Goal: Information Seeking & Learning: Learn about a topic

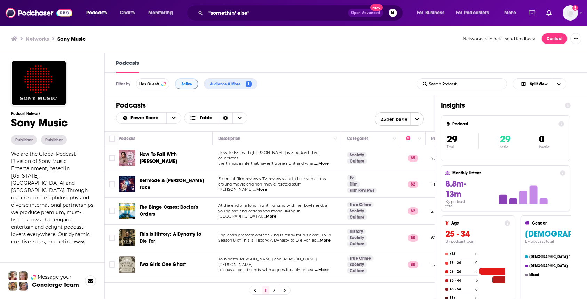
scroll to position [99, 0]
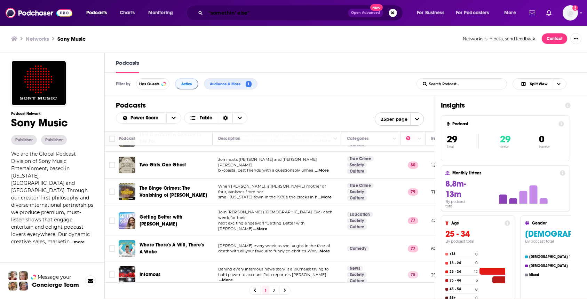
click at [234, 13] on input ""somethin' else"" at bounding box center [276, 12] width 142 height 11
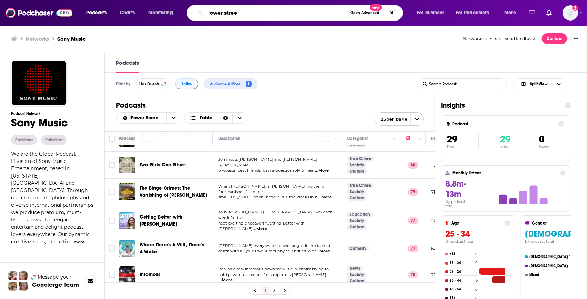
type input "lower street"
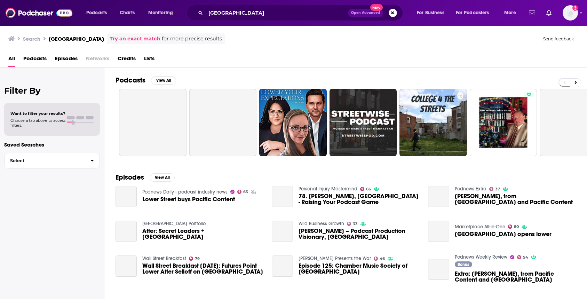
click at [97, 59] on span "Networks" at bounding box center [97, 60] width 23 height 14
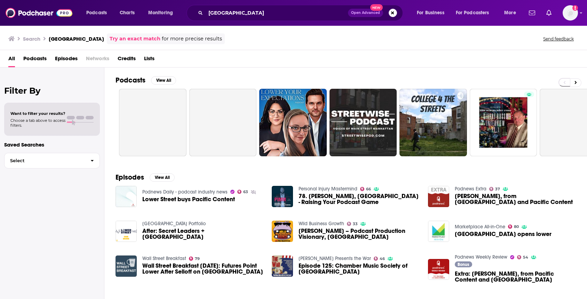
click at [97, 59] on span "Networks" at bounding box center [97, 60] width 23 height 14
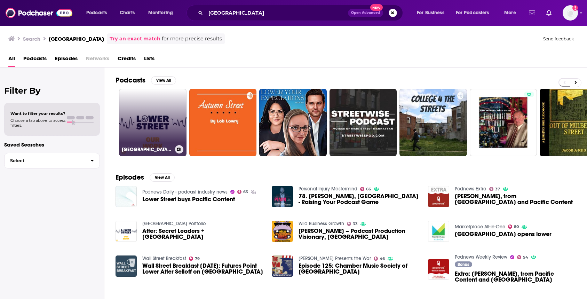
click at [142, 142] on link "Lower Street Portfolio" at bounding box center [152, 122] width 67 height 67
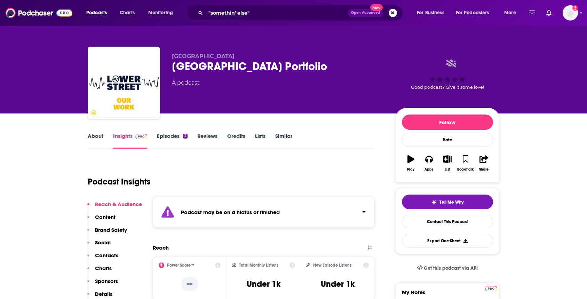
click at [176, 135] on link "Episodes 2" at bounding box center [172, 140] width 30 height 16
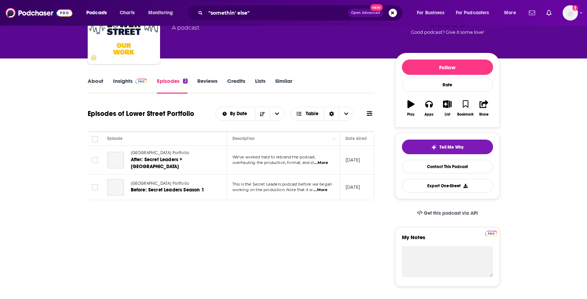
scroll to position [56, 0]
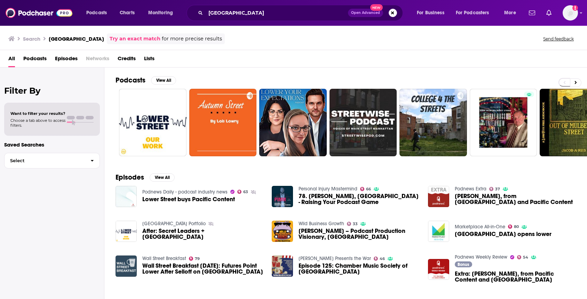
click at [96, 62] on span "Networks" at bounding box center [97, 60] width 23 height 14
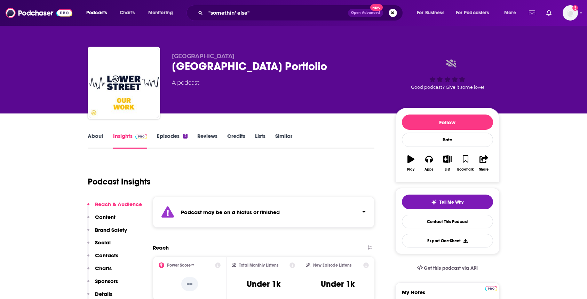
click at [187, 56] on span "Lower Street" at bounding box center [203, 56] width 63 height 7
click at [248, 15] on input ""somethin' else"" at bounding box center [276, 12] width 142 height 11
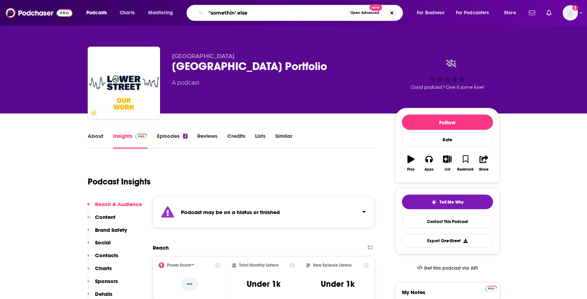
type input ""somethin' else"
click at [31, 14] on img at bounding box center [39, 12] width 67 height 13
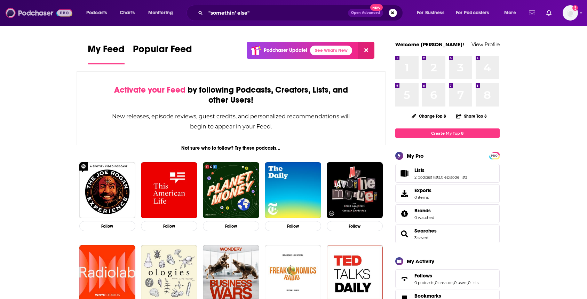
click at [33, 11] on img at bounding box center [39, 12] width 67 height 13
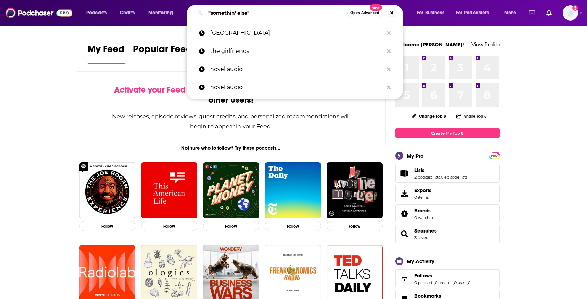
click at [252, 13] on input ""somethin' else"" at bounding box center [276, 12] width 142 height 11
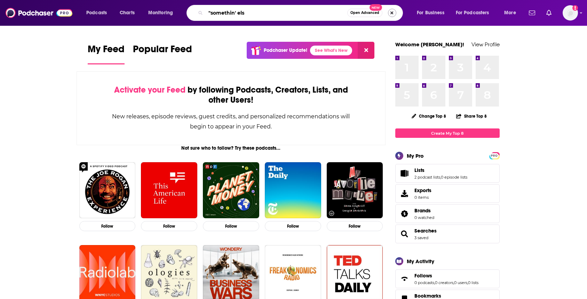
type input ""somethin' els"
click at [391, 11] on button "Search podcasts, credits, & more..." at bounding box center [392, 13] width 8 height 8
type input "lower street"
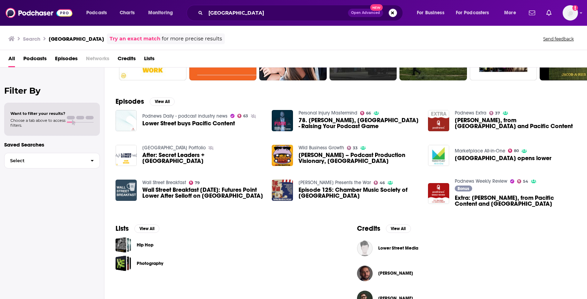
scroll to position [94, 0]
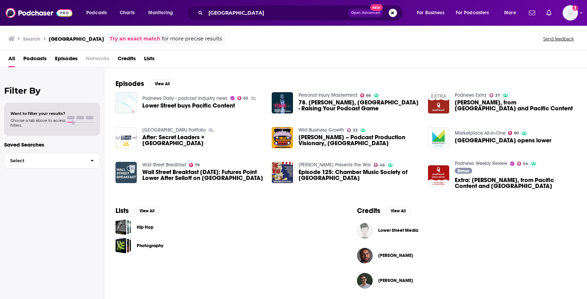
click at [390, 230] on span "Lower Street Media" at bounding box center [398, 230] width 40 height 6
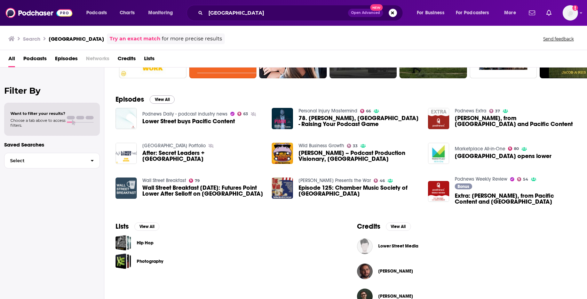
scroll to position [94, 0]
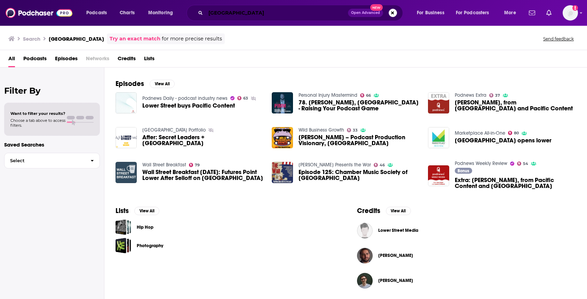
click at [260, 12] on input "lower street" at bounding box center [276, 12] width 142 height 11
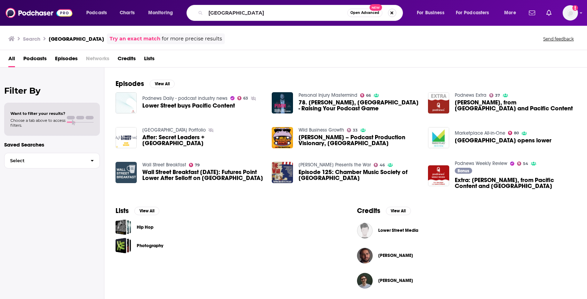
click at [391, 11] on button "Search podcasts, credits, & more..." at bounding box center [392, 13] width 8 height 8
type input "secret leaders"
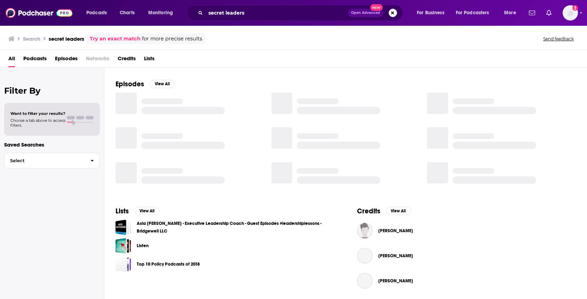
scroll to position [94, 0]
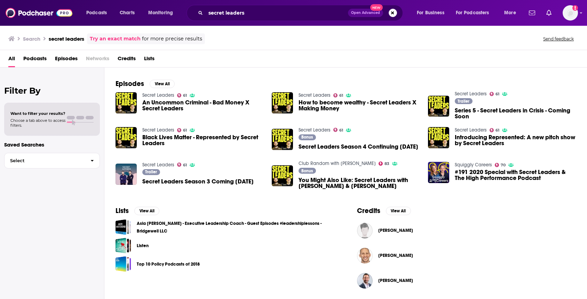
click at [33, 58] on span "Podcasts" at bounding box center [34, 60] width 23 height 14
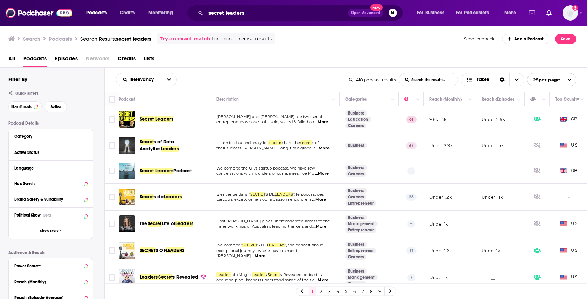
click at [162, 121] on span "Secret Leaders" at bounding box center [156, 119] width 34 height 6
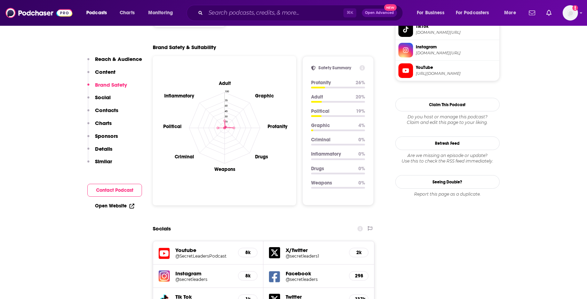
scroll to position [739, 0]
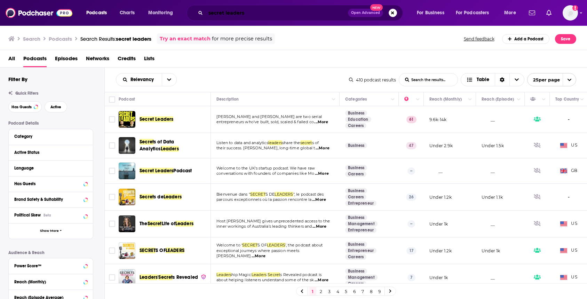
click at [220, 10] on input "secret leaders" at bounding box center [276, 12] width 142 height 11
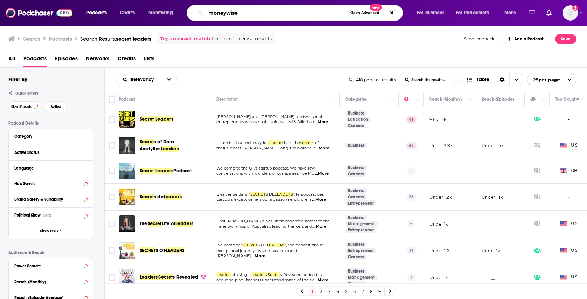
type input "moneywise"
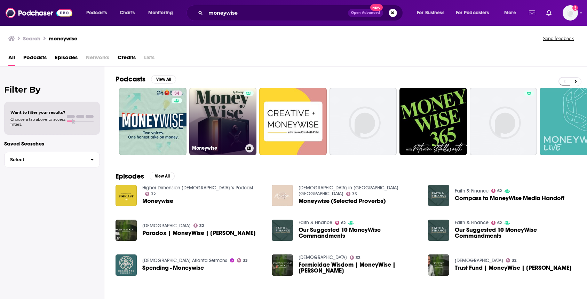
click at [210, 142] on link "Moneywise" at bounding box center [222, 121] width 67 height 67
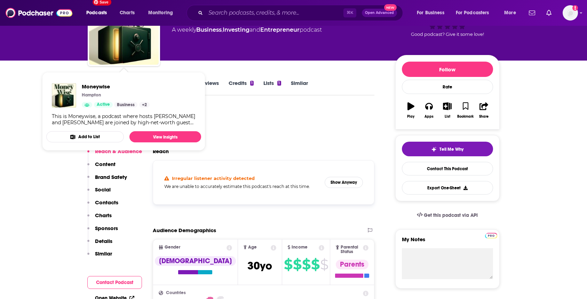
scroll to position [59, 0]
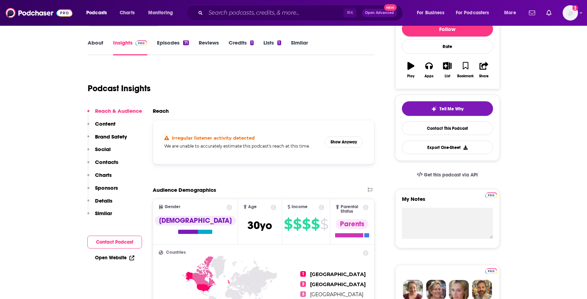
scroll to position [96, 0]
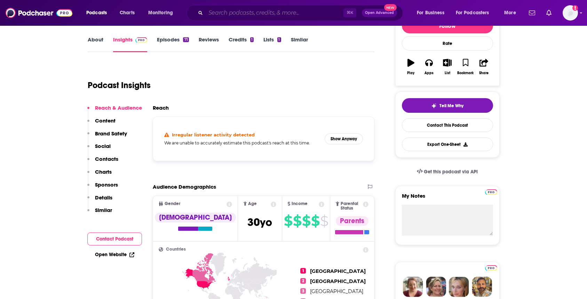
click at [231, 7] on input "Search podcasts, credits, & more..." at bounding box center [274, 12] width 138 height 11
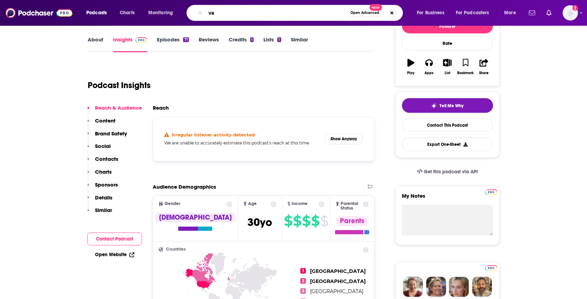
type input "v"
type input "navigating zero"
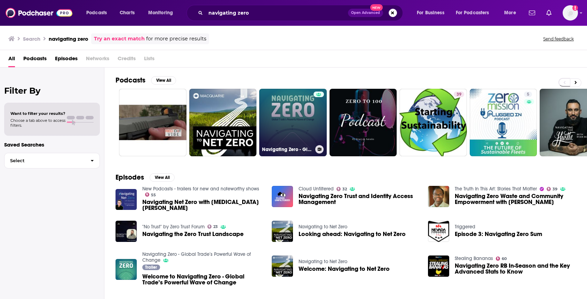
click at [291, 119] on link "Navigating Zero - Global Trade’s Powerful Wave of Change" at bounding box center [292, 122] width 67 height 67
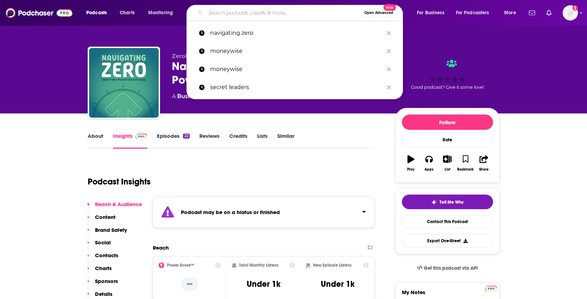
click at [234, 14] on input "Search podcasts, credits, & more..." at bounding box center [282, 12] width 155 height 11
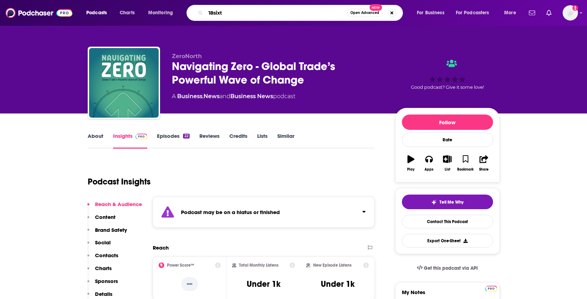
type input "18sixty"
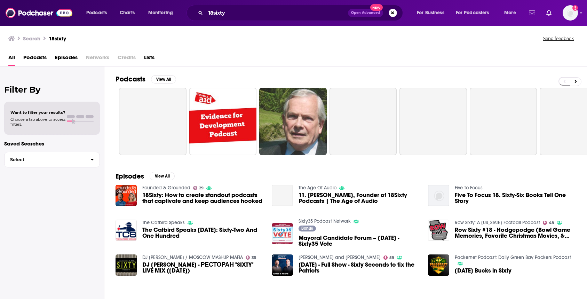
click at [98, 57] on span "Networks" at bounding box center [97, 59] width 23 height 14
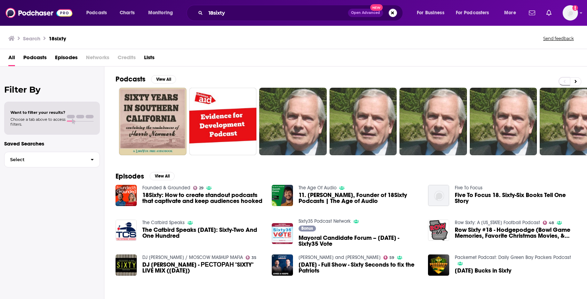
click at [162, 201] on span "18Sixty: How to create standout podcasts that captivate and keep audiences hook…" at bounding box center [202, 198] width 121 height 12
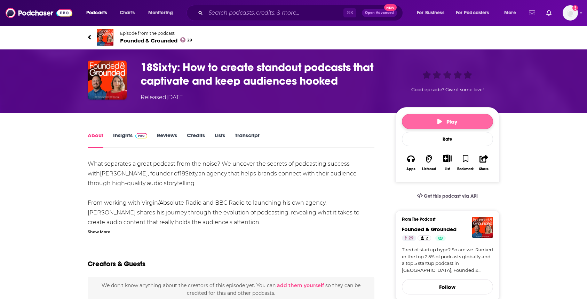
click at [430, 120] on button "Play" at bounding box center [447, 121] width 91 height 15
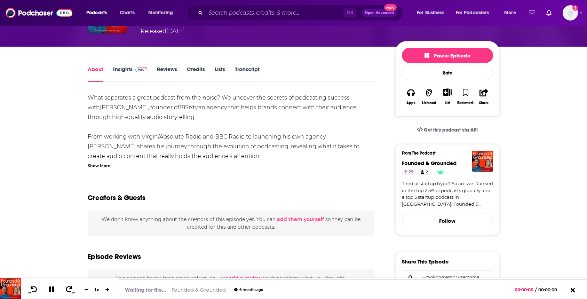
scroll to position [67, 0]
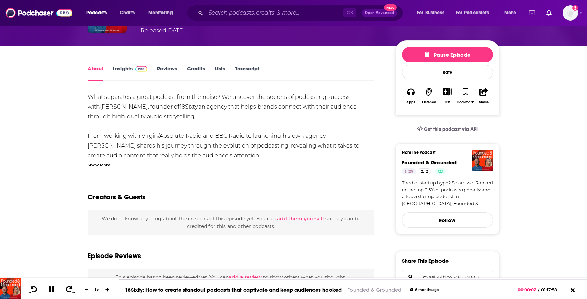
click at [99, 163] on div "Show More" at bounding box center [99, 164] width 23 height 7
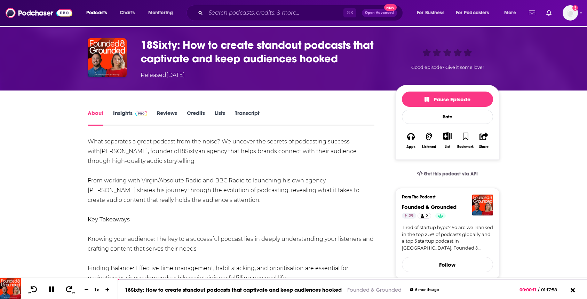
scroll to position [23, 0]
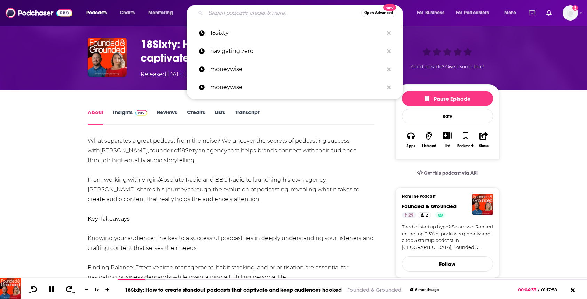
click at [217, 13] on input "Search podcasts, credits, & more..." at bounding box center [282, 12] width 155 height 11
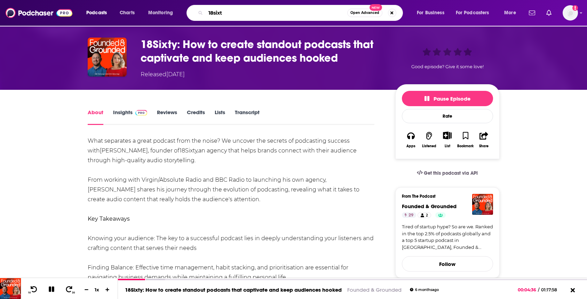
type input "18sixty"
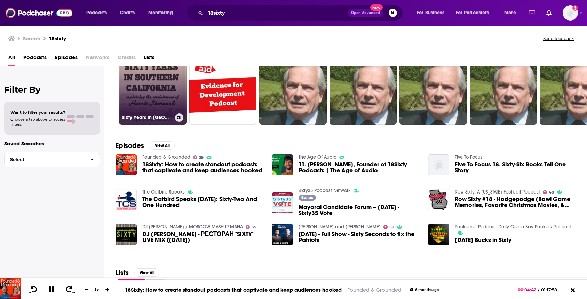
scroll to position [31, 0]
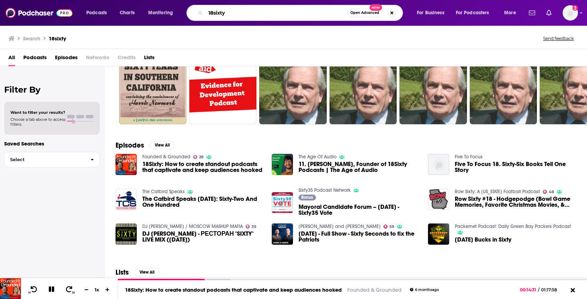
click at [228, 14] on input "18sixty" at bounding box center [276, 12] width 142 height 11
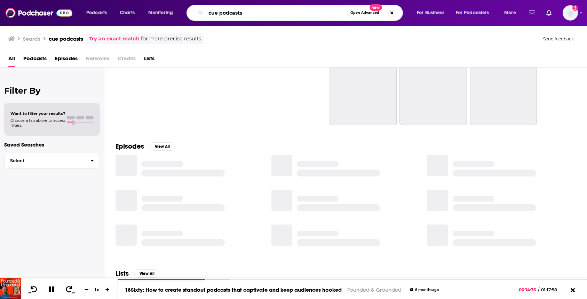
click at [251, 11] on input "cue podcasts" at bounding box center [276, 12] width 142 height 11
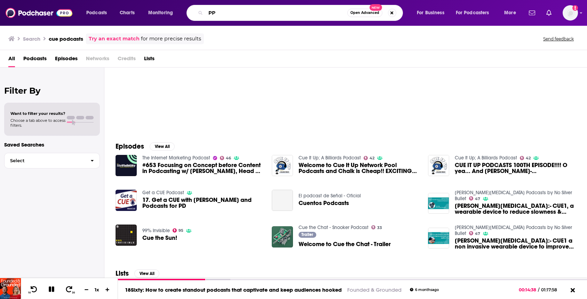
type input "P"
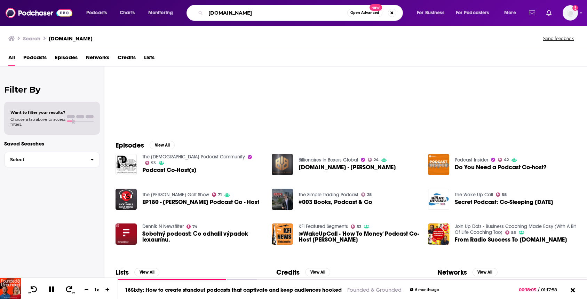
click at [244, 13] on input "podcast.co" at bounding box center [276, 12] width 142 height 11
type input "forever audio"
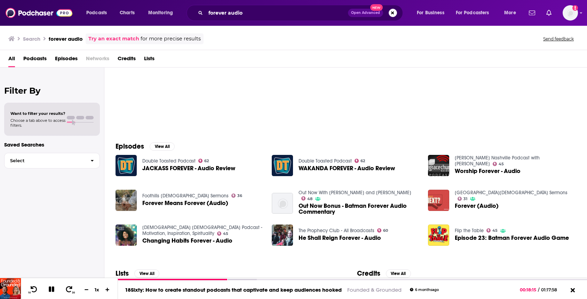
click at [37, 60] on span "Podcasts" at bounding box center [34, 60] width 23 height 14
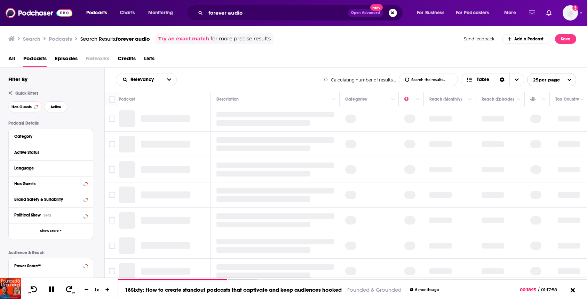
click at [43, 59] on span "Podcasts" at bounding box center [34, 60] width 23 height 14
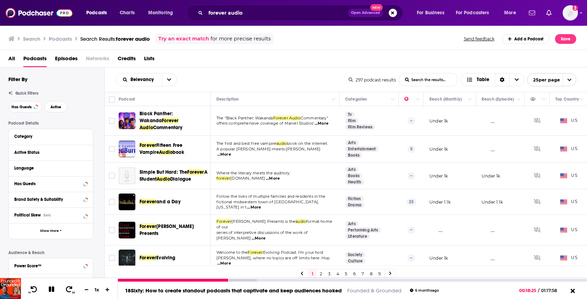
click at [51, 291] on icon at bounding box center [52, 289] width 6 height 6
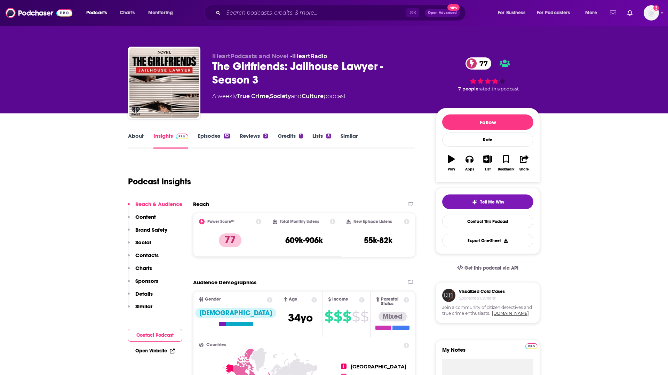
scroll to position [13, 0]
